Goal: Entertainment & Leisure: Consume media (video, audio)

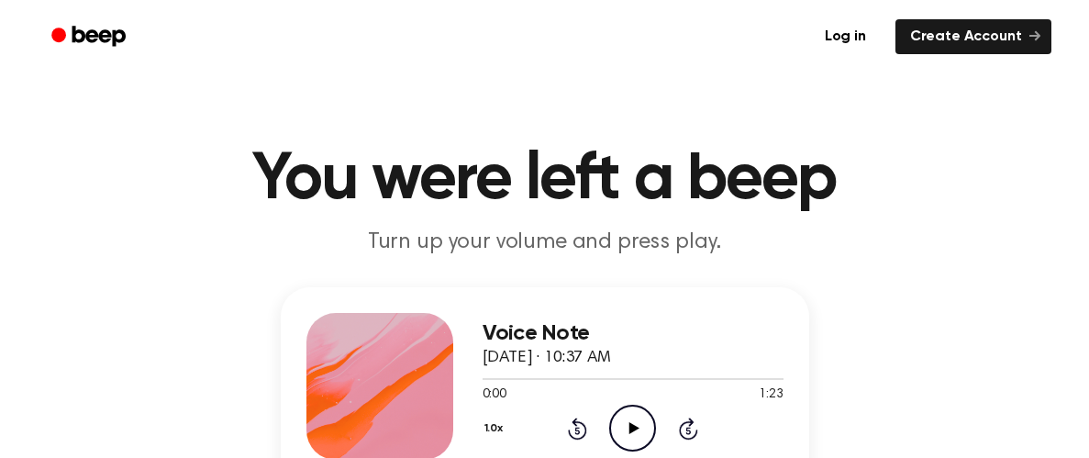
click at [620, 428] on icon "Play Audio" at bounding box center [632, 428] width 47 height 47
click at [620, 428] on icon "Pause Audio" at bounding box center [632, 428] width 47 height 47
click at [572, 419] on icon "Rewind 5 seconds" at bounding box center [577, 429] width 20 height 24
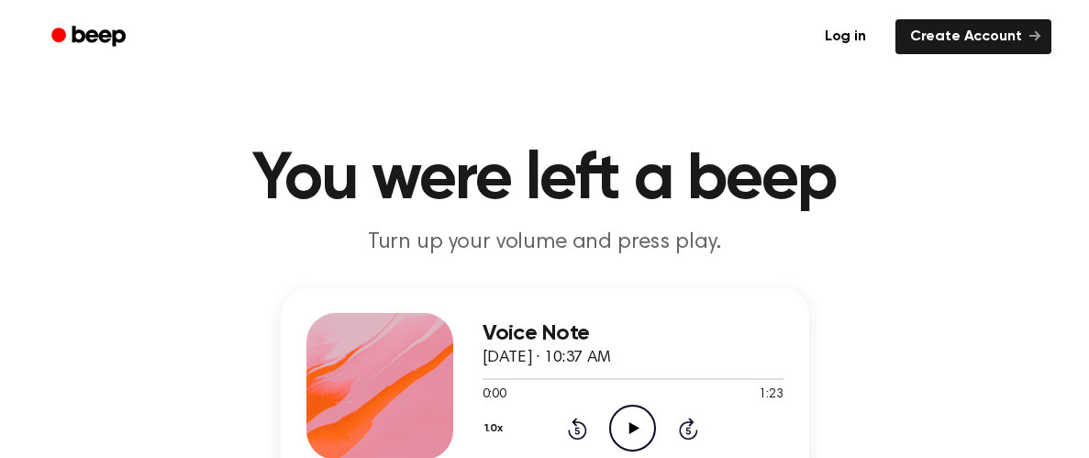
click at [633, 422] on icon "Play Audio" at bounding box center [632, 428] width 47 height 47
click at [633, 422] on icon "Pause Audio" at bounding box center [632, 428] width 47 height 47
click at [633, 422] on icon "Play Audio" at bounding box center [632, 428] width 47 height 47
click at [629, 421] on icon "Pause Audio" at bounding box center [632, 428] width 47 height 47
click at [578, 417] on icon "Rewind 5 seconds" at bounding box center [577, 429] width 20 height 24
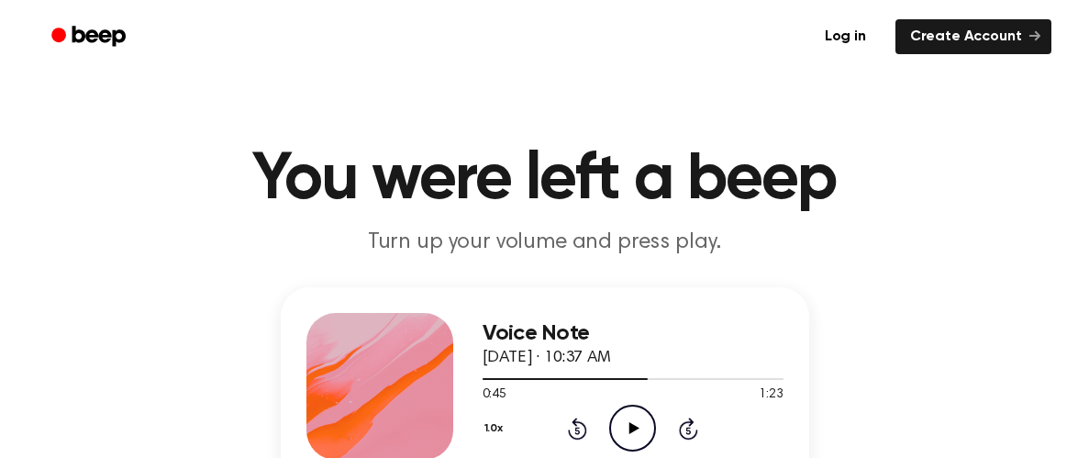
click at [578, 417] on icon "Rewind 5 seconds" at bounding box center [577, 429] width 20 height 24
click at [573, 436] on icon at bounding box center [577, 428] width 19 height 22
click at [631, 424] on icon at bounding box center [634, 428] width 10 height 12
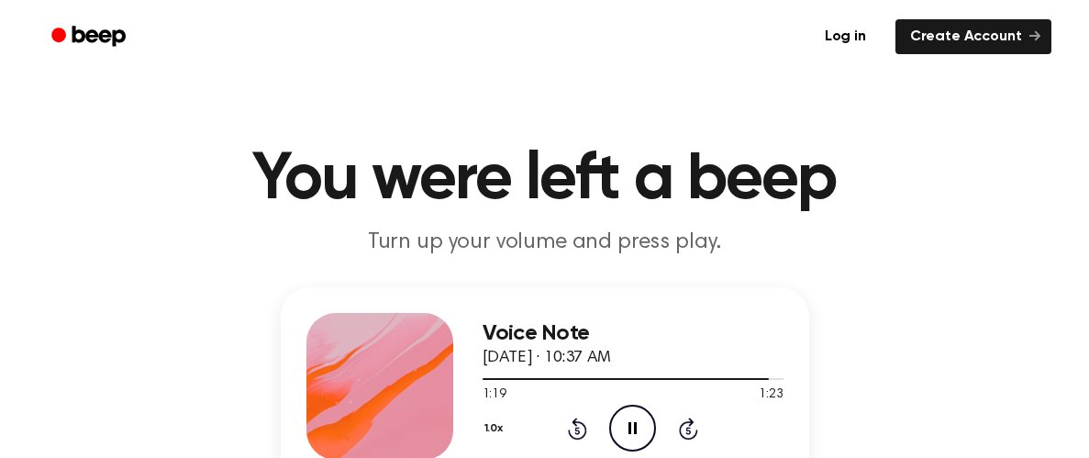
click at [631, 423] on icon "Pause Audio" at bounding box center [632, 428] width 47 height 47
